Goal: Task Accomplishment & Management: Manage account settings

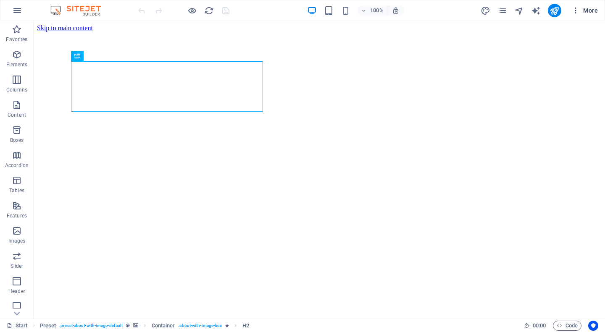
click at [577, 13] on icon "button" at bounding box center [575, 10] width 8 height 8
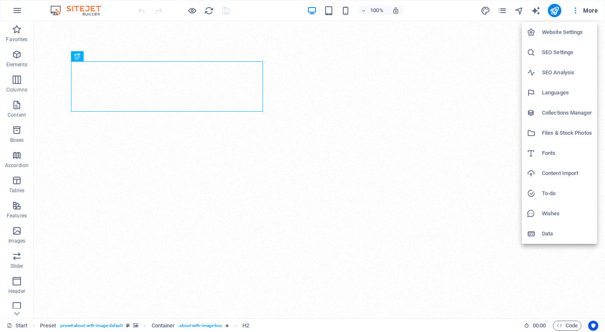
click at [562, 34] on h6 "Website Settings" at bounding box center [567, 32] width 50 height 10
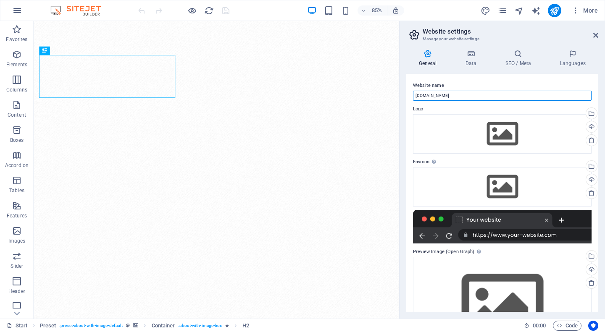
drag, startPoint x: 448, startPoint y: 100, endPoint x: 408, endPoint y: 100, distance: 40.3
click at [408, 100] on div "Website name [DOMAIN_NAME] Logo Drag files here, click to choose files or selec…" at bounding box center [502, 193] width 192 height 238
type input "STRIKE MAN"
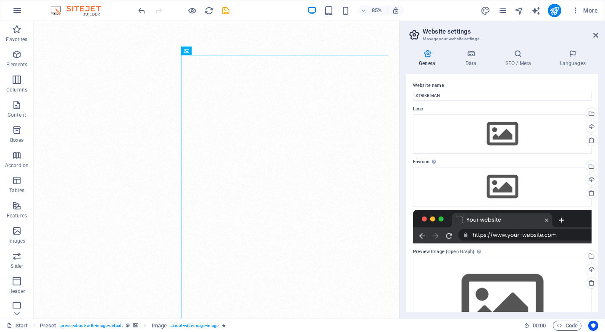
drag, startPoint x: 412, startPoint y: 162, endPoint x: 426, endPoint y: 164, distance: 14.0
click at [426, 164] on div "Website name STRIKE MAN Logo Drag files here, click to choose files or select f…" at bounding box center [502, 193] width 192 height 238
click at [505, 129] on div "Drag files here, click to choose files or select files from Files or our free s…" at bounding box center [502, 133] width 179 height 39
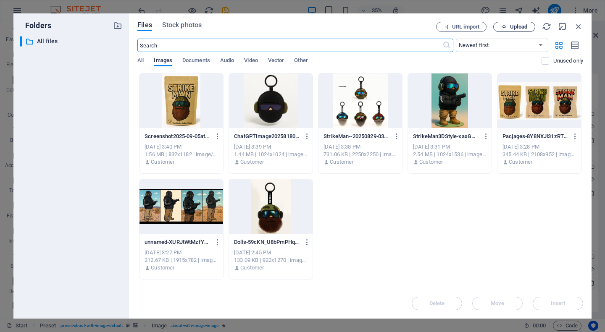
click at [524, 28] on span "Upload" at bounding box center [518, 26] width 17 height 5
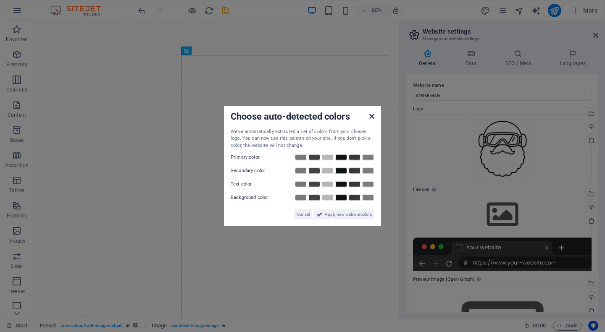
click at [370, 118] on icon at bounding box center [371, 116] width 5 height 7
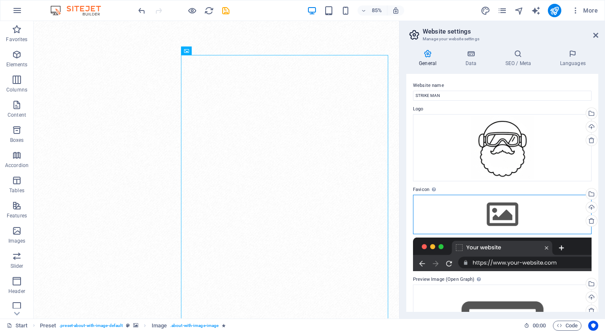
click at [524, 214] on div "Drag files here, click to choose files or select files from Files or our free s…" at bounding box center [502, 214] width 179 height 39
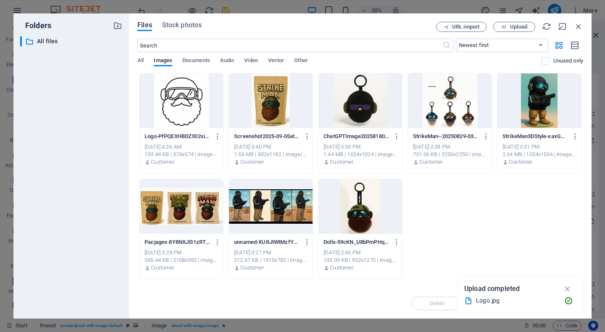
click at [174, 91] on div at bounding box center [182, 101] width 84 height 55
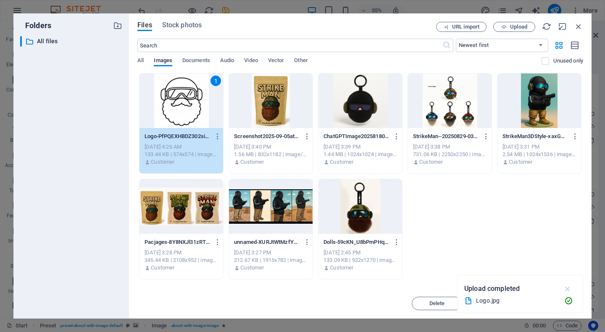
click at [568, 288] on icon "button" at bounding box center [568, 288] width 10 height 9
click at [568, 306] on button "Insert" at bounding box center [558, 303] width 50 height 13
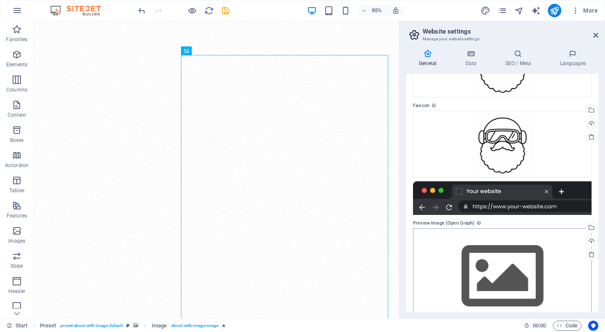
scroll to position [103, 0]
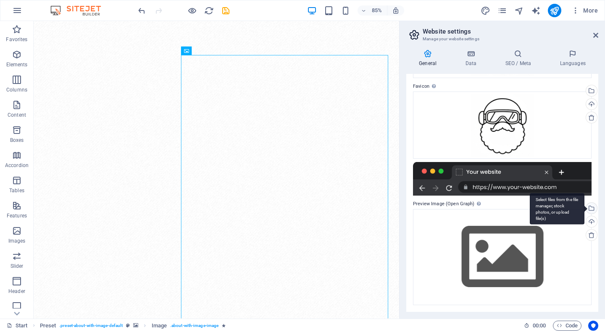
click at [592, 209] on div "Select files from the file manager, stock photos, or upload file(s)" at bounding box center [590, 209] width 13 height 13
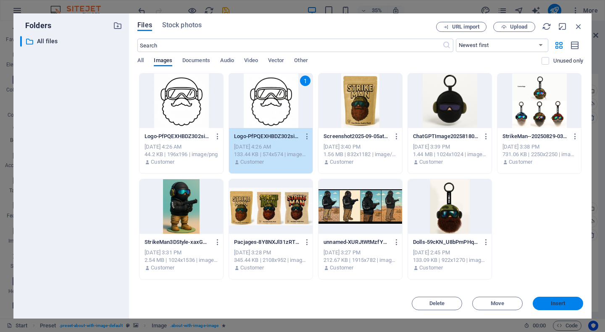
click at [557, 304] on span "Insert" at bounding box center [558, 303] width 15 height 5
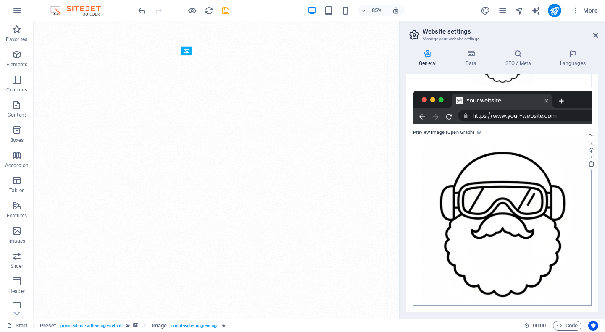
scroll to position [0, 0]
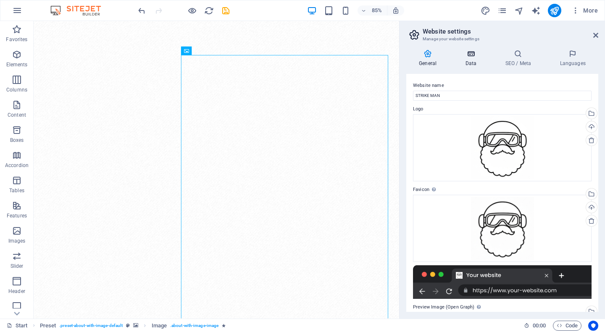
click at [478, 58] on h4 "Data" at bounding box center [473, 59] width 40 height 18
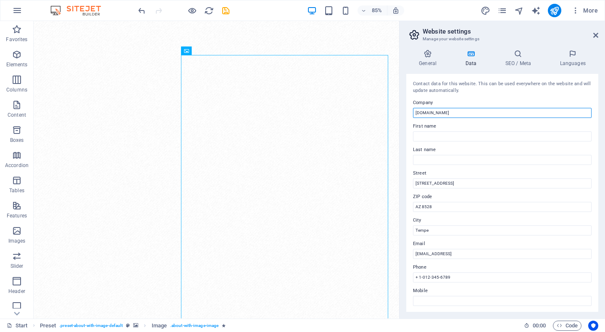
click at [460, 113] on input "[DOMAIN_NAME]" at bounding box center [502, 113] width 179 height 10
drag, startPoint x: 443, startPoint y: 113, endPoint x: 404, endPoint y: 113, distance: 38.7
click at [404, 113] on div "General Data SEO / Meta Languages Website name STRIKE MAN Logo Drag files here,…" at bounding box center [502, 181] width 205 height 276
drag, startPoint x: 429, startPoint y: 113, endPoint x: 399, endPoint y: 112, distance: 29.8
click at [399, 112] on aside "Website settings Manage your website settings General Data SEO / Meta Languages…" at bounding box center [502, 170] width 206 height 298
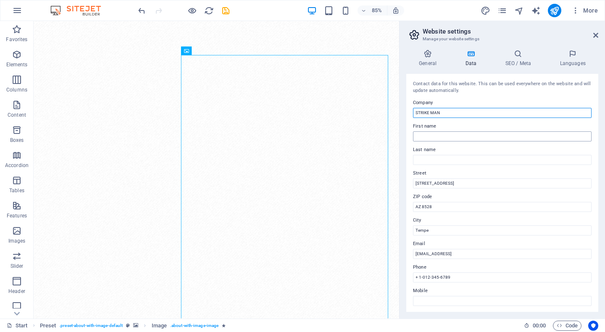
type input "STRIKE MAN"
click at [424, 139] on input "First name" at bounding box center [502, 137] width 179 height 10
paste input "STRIKE"
type input "STRIKE"
drag, startPoint x: 440, startPoint y: 113, endPoint x: 432, endPoint y: 110, distance: 9.4
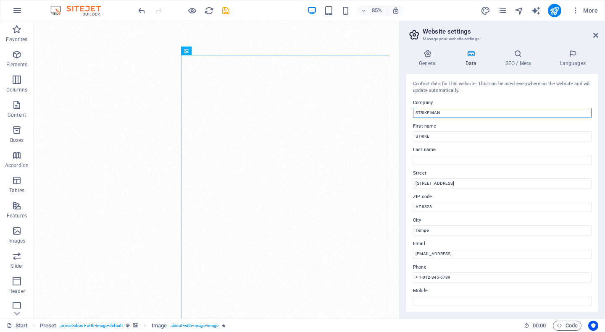
click at [432, 110] on input "STRIKE MAN" at bounding box center [502, 113] width 179 height 10
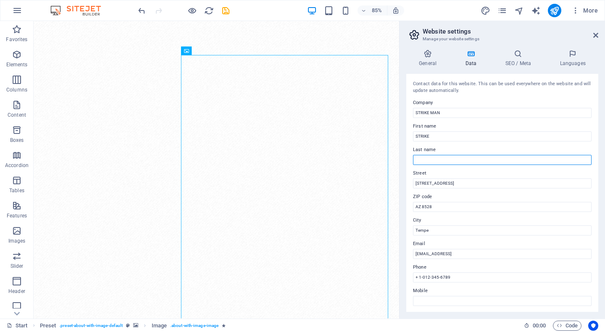
click at [423, 159] on input "Last name" at bounding box center [502, 160] width 179 height 10
paste input "MAN"
type input "MAN"
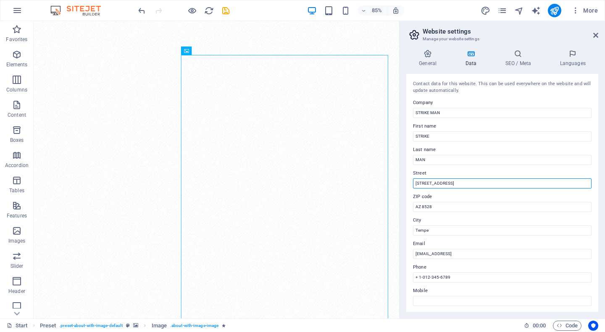
drag, startPoint x: 466, startPoint y: 184, endPoint x: 410, endPoint y: 183, distance: 55.5
click at [410, 183] on div "Contact data for this website. This can be used everywhere on the website and w…" at bounding box center [502, 193] width 192 height 238
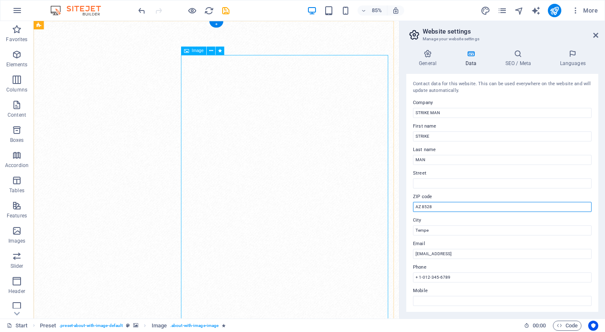
drag, startPoint x: 494, startPoint y: 231, endPoint x: 447, endPoint y: 233, distance: 46.7
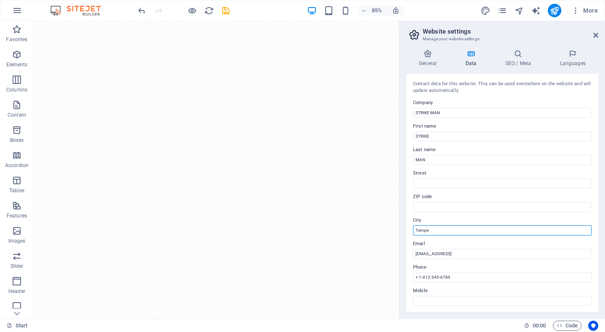
drag, startPoint x: 445, startPoint y: 230, endPoint x: 413, endPoint y: 231, distance: 31.9
click at [413, 231] on div "Contact data for this website. This can be used everywhere on the website and w…" at bounding box center [502, 193] width 192 height 238
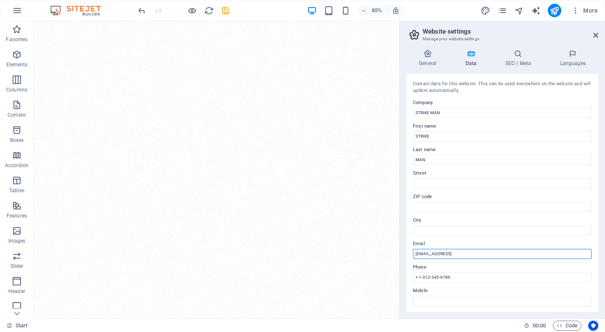
drag, startPoint x: 551, startPoint y: 277, endPoint x: 460, endPoint y: 283, distance: 90.9
type input "3"
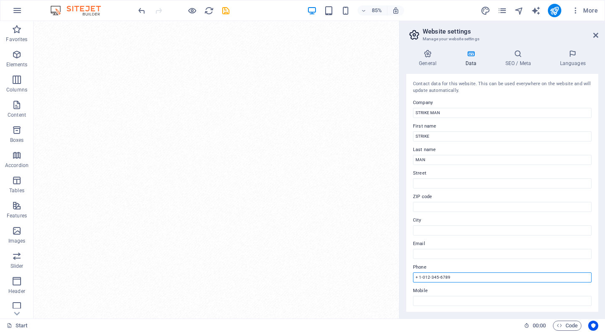
drag, startPoint x: 461, startPoint y: 281, endPoint x: 404, endPoint y: 282, distance: 56.7
click at [404, 282] on div "General Data SEO / Meta Languages Website name STRIKE MAN Logo Drag files here,…" at bounding box center [502, 181] width 205 height 276
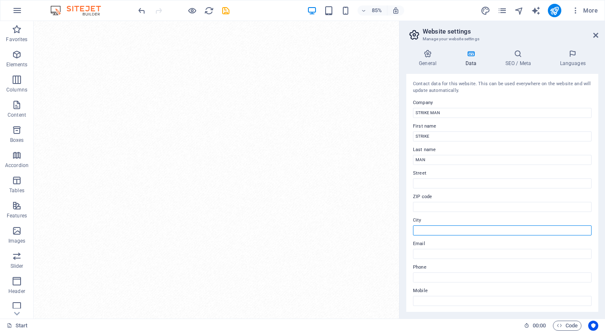
click at [440, 233] on input "City" at bounding box center [502, 231] width 179 height 10
type input "[GEOGRAPHIC_DATA]"
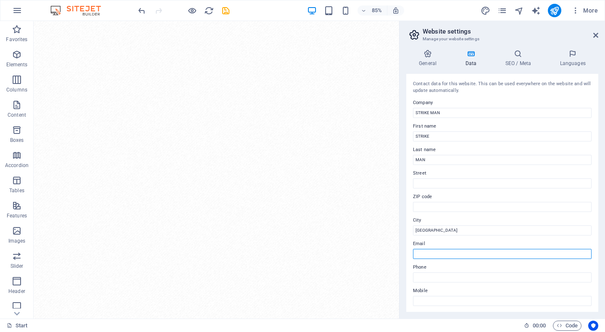
click at [428, 255] on input "Email" at bounding box center [502, 254] width 179 height 10
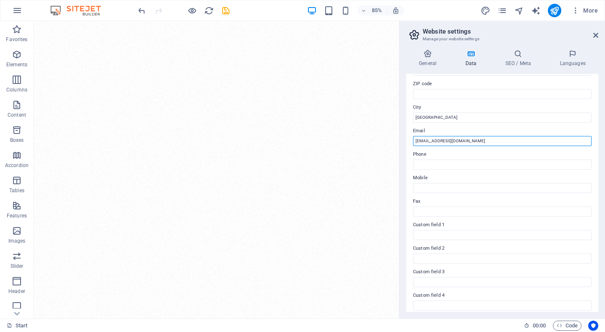
scroll to position [165, 0]
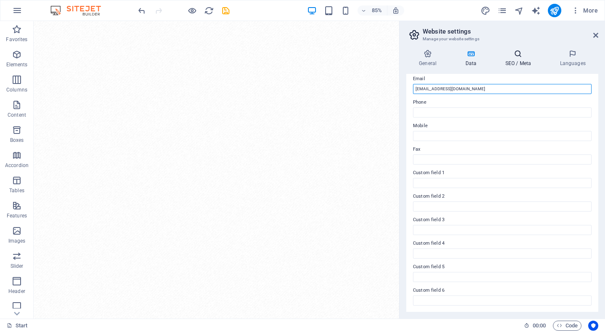
type input "[EMAIL_ADDRESS][DOMAIN_NAME]"
click at [522, 57] on icon at bounding box center [517, 54] width 51 height 8
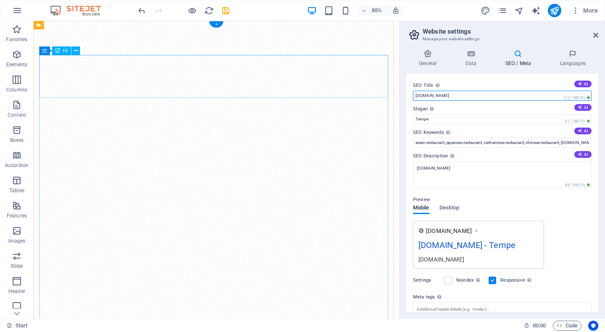
drag, startPoint x: 491, startPoint y: 114, endPoint x: 440, endPoint y: 107, distance: 51.3
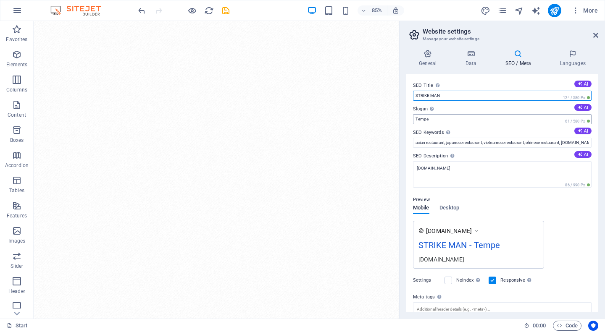
type input "STRIKE MAN"
drag, startPoint x: 453, startPoint y: 119, endPoint x: 401, endPoint y: 122, distance: 52.2
click at [401, 123] on div "General Data SEO / Meta Languages Website name STRIKE MAN Logo Drag files here,…" at bounding box center [502, 181] width 205 height 276
paste input "Built for Those Who Dar"
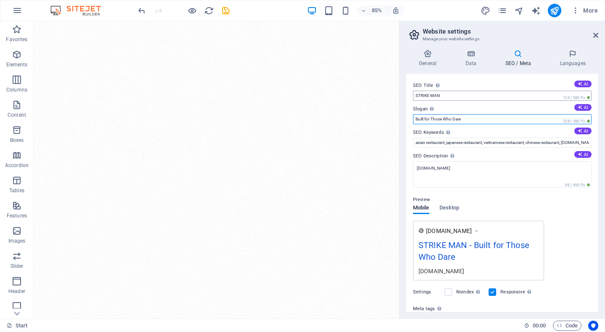
type input "Built for Those Who Dare"
drag, startPoint x: 442, startPoint y: 95, endPoint x: 411, endPoint y: 95, distance: 31.1
click at [411, 95] on div "SEO Title The title of your website - make it something that stands out in sear…" at bounding box center [502, 193] width 192 height 238
click at [434, 144] on input "asian restaurant, japanese restaurant, vietnamese restaurant, chinese restauran…" at bounding box center [502, 143] width 179 height 10
paste input "STRIKE MAN"
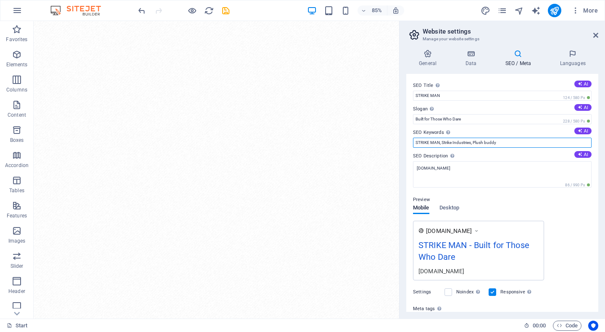
drag, startPoint x: 499, startPoint y: 142, endPoint x: 411, endPoint y: 145, distance: 87.9
click at [411, 145] on div "SEO Title The title of your website - make it something that stands out in sear…" at bounding box center [502, 193] width 192 height 238
paste input "trike Man, Strike Man gear, Strike Man accessories, Strike Man equipment, Strik…"
drag, startPoint x: 567, startPoint y: 140, endPoint x: 551, endPoint y: 141, distance: 16.4
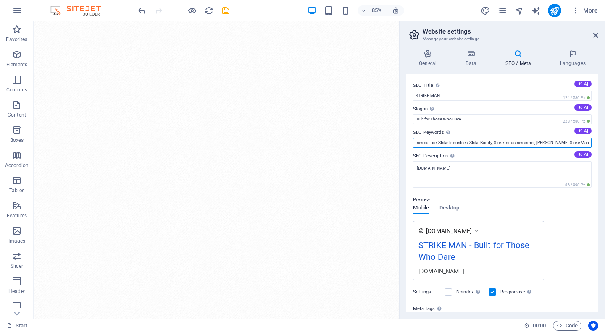
click at [551, 141] on input "trike Man, Strike Man gear, Strike Man accessories, Strike Man equipment, Strik…" at bounding box center [502, 143] width 179 height 10
type input "trike Man, Strike Man gear, Strike Man accessories, Strike Man equipment, Strik…"
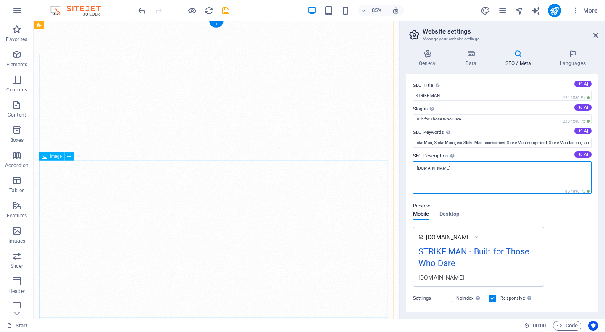
drag, startPoint x: 482, startPoint y: 190, endPoint x: 448, endPoint y: 195, distance: 33.5
paste textarea "Strike Man is the spirit of Strike Industries — a hard-working icon with extrao…"
drag, startPoint x: 491, startPoint y: 187, endPoint x: 453, endPoint y: 196, distance: 39.1
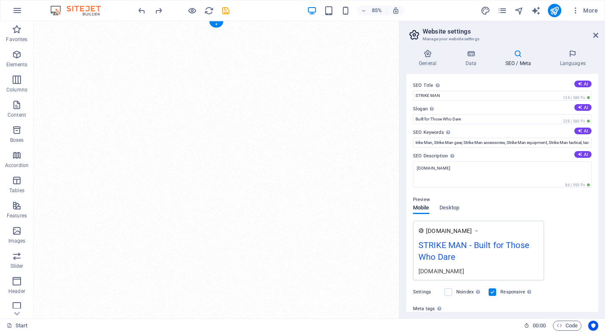
click at [453, 195] on figure at bounding box center [249, 269] width 430 height 496
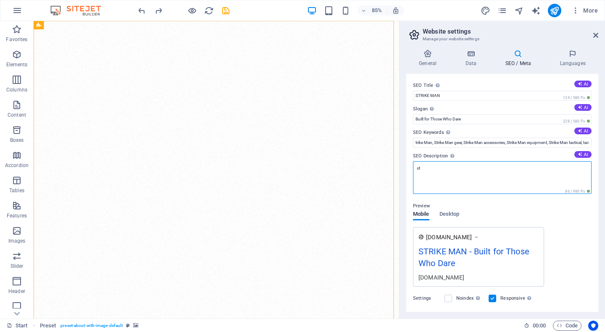
type textarea "s"
paste textarea "Strike Man, born from Strike Buddy and the Armor of Strike Industries, is the h…"
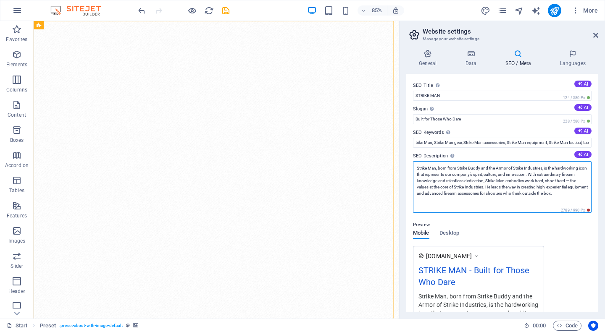
click at [491, 197] on textarea "Strike Man, born from Strike Buddy and the Armor of Strike Industries, is the h…" at bounding box center [502, 187] width 179 height 52
paste textarea "embodies the spirit of Strike Industries — advanced tactical gear, firearm acce…"
type textarea "Strike Man embodies the spirit of Strike Industries — advanced tactical gear, f…"
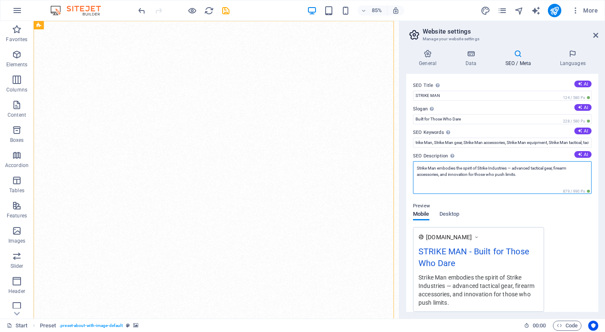
scroll to position [114, 0]
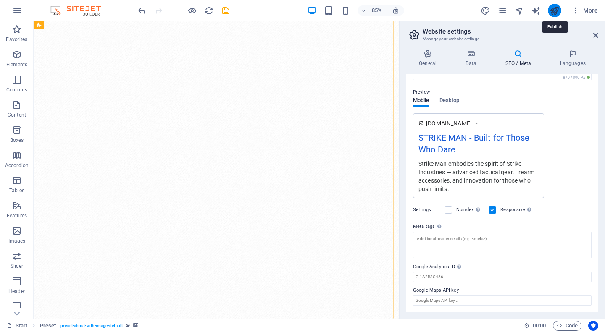
click at [555, 12] on icon "publish" at bounding box center [555, 11] width 10 height 10
